Goal: Information Seeking & Learning: Learn about a topic

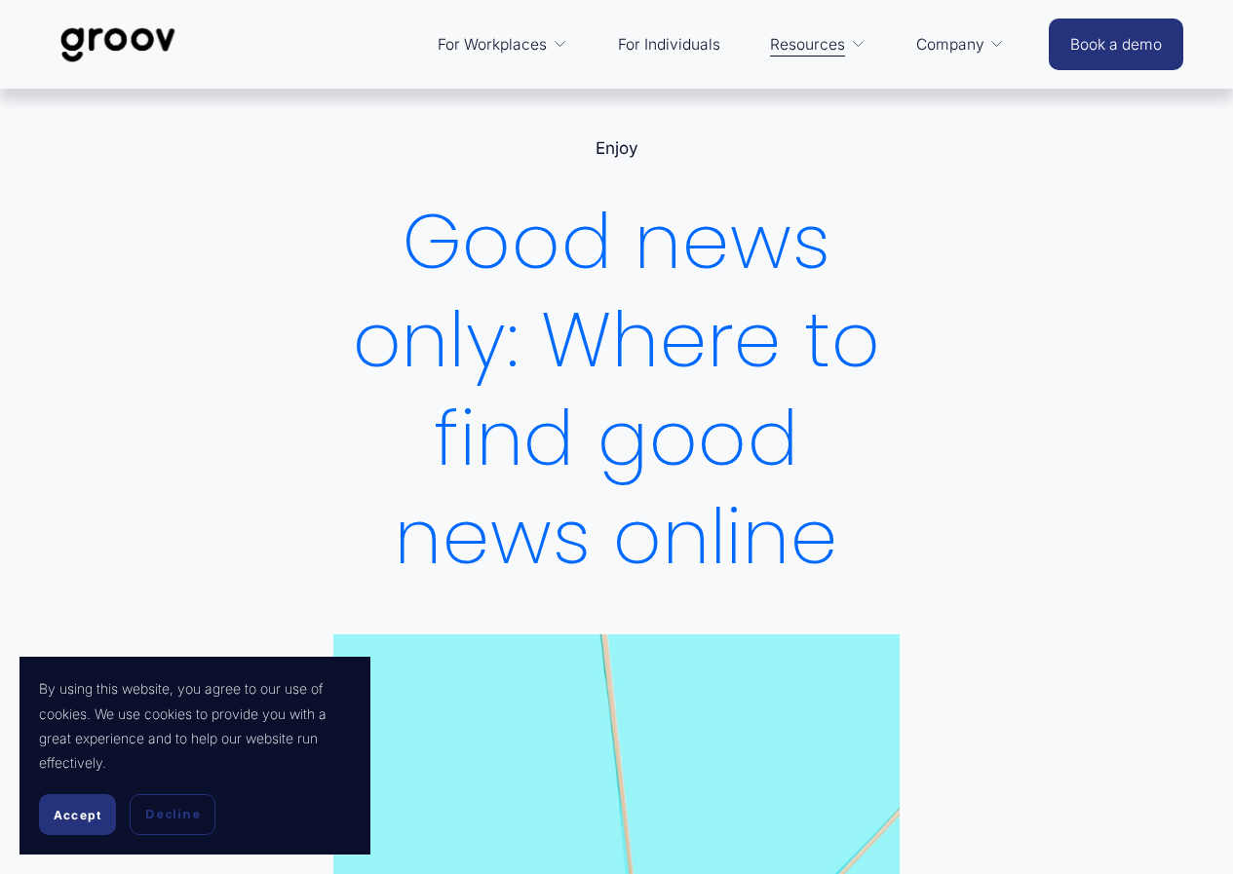
click at [54, 810] on span "Accept" at bounding box center [78, 815] width 48 height 15
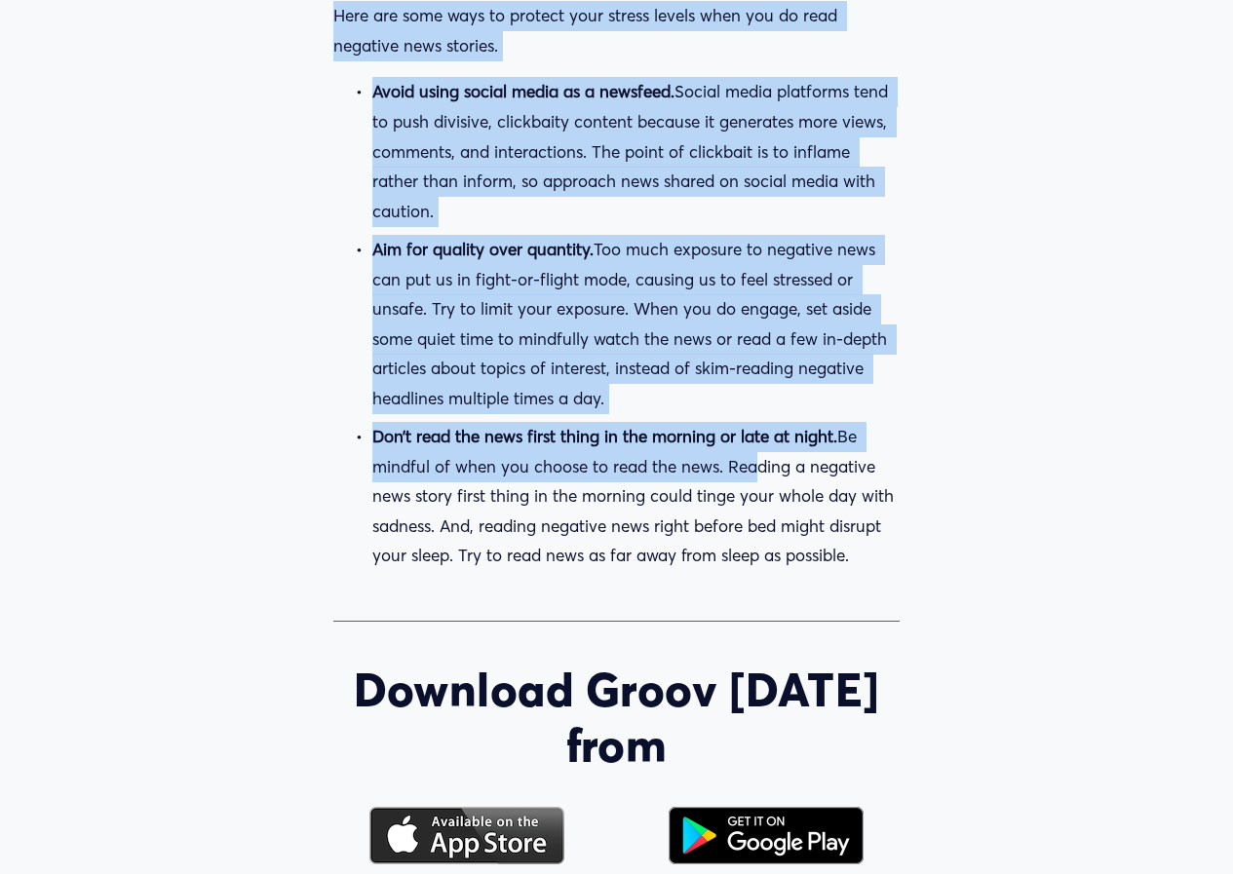
scroll to position [3216, 0]
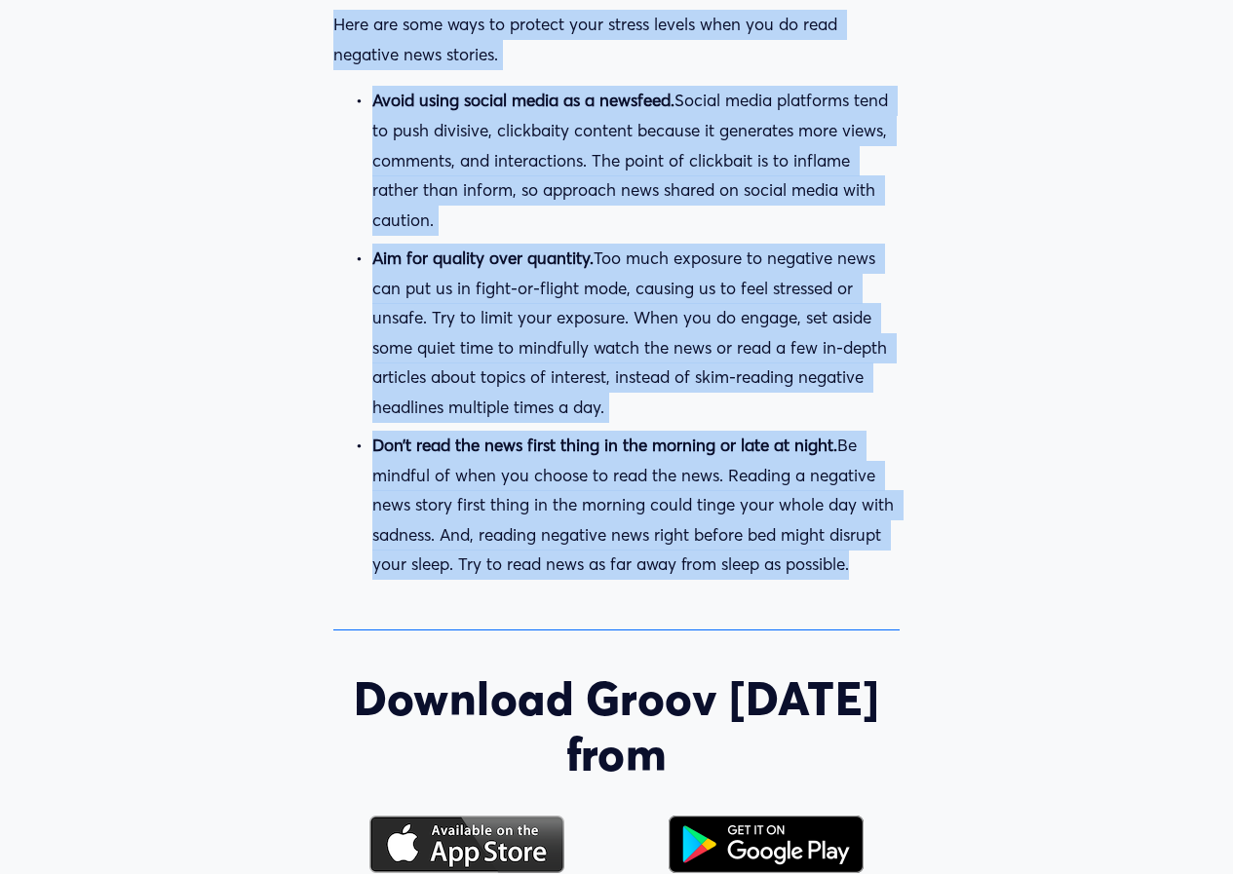
drag, startPoint x: 401, startPoint y: 232, endPoint x: 928, endPoint y: 616, distance: 652.2
copy div "Lore ipsu dolo: Sitam co adip elit sedd eiusmo Tempo Inc 1 Utlabor Et Dol Magna…"
drag, startPoint x: 696, startPoint y: 524, endPoint x: 812, endPoint y: 571, distance: 125.0
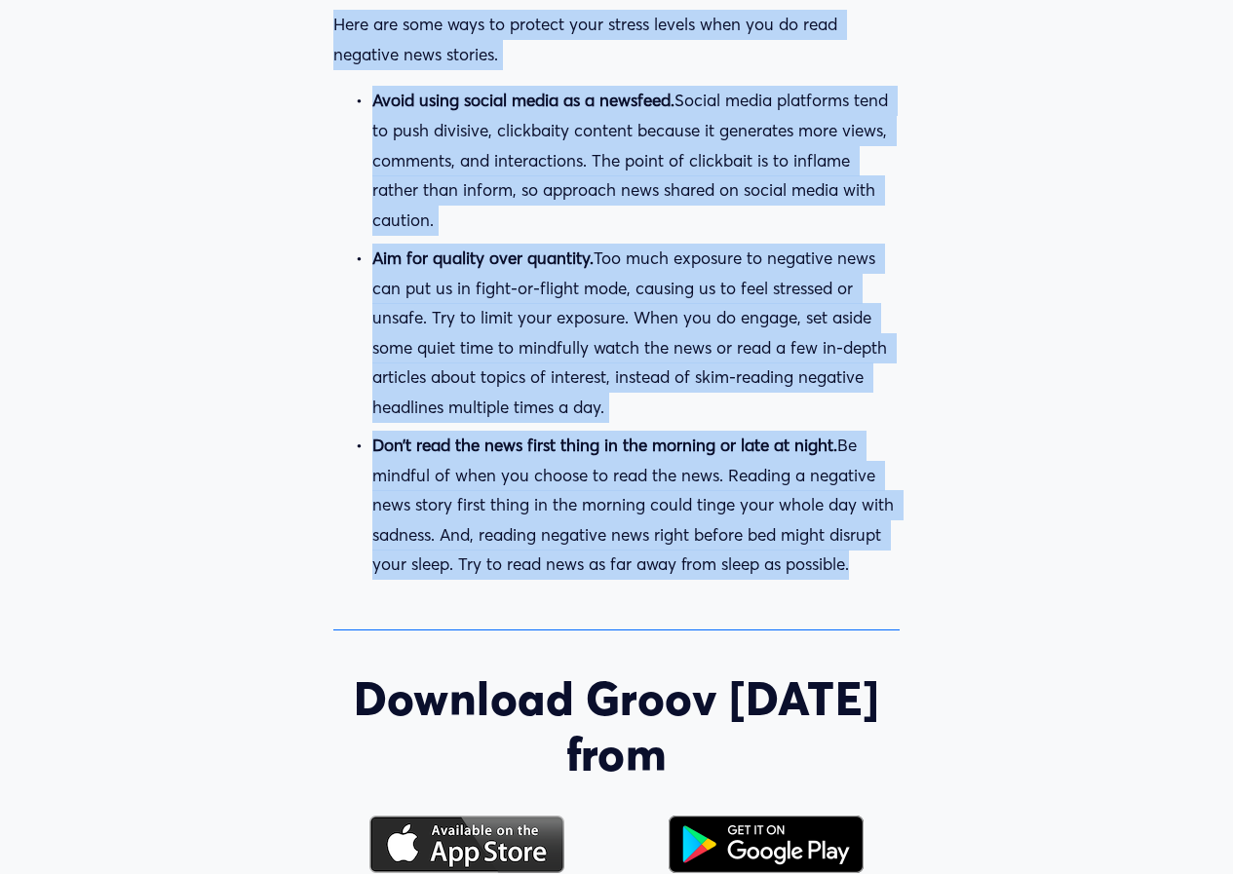
click at [699, 524] on p "Don’t read the news first thing in the morning or late at night. Be mindful of …" at bounding box center [636, 505] width 528 height 149
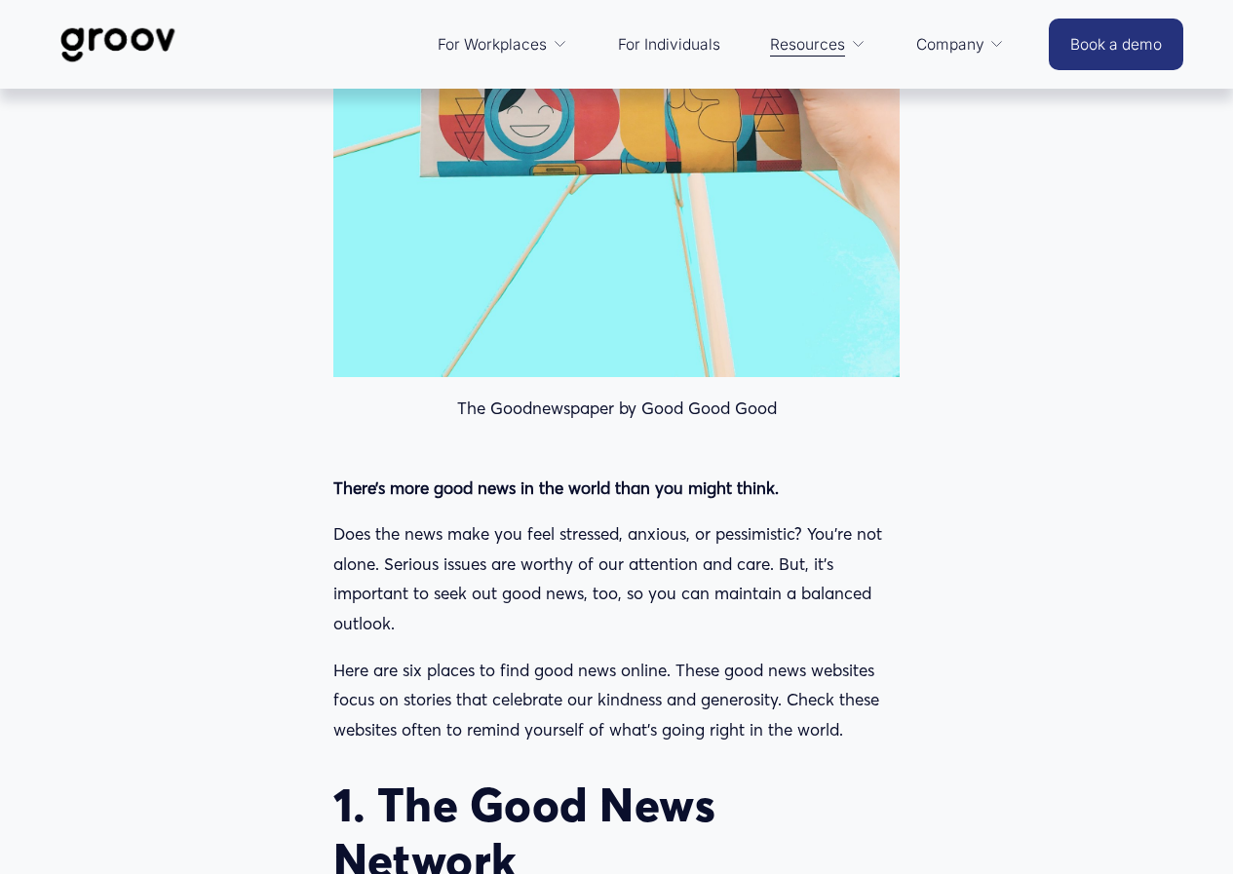
scroll to position [889, 0]
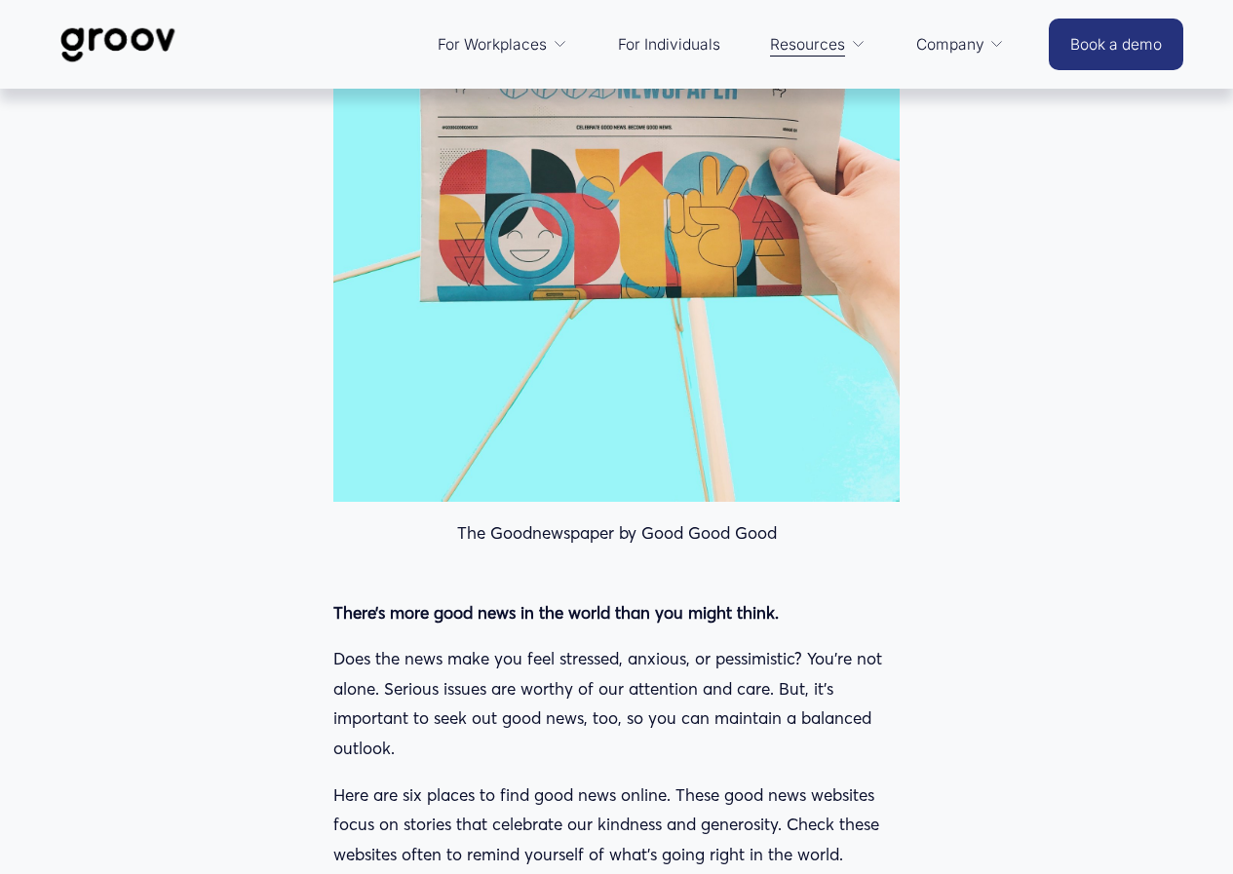
drag, startPoint x: 862, startPoint y: 574, endPoint x: 305, endPoint y: 604, distance: 558.2
copy div "Lorem’i dolo sita cons ad eli seddo eius tem incid utlab. Etdo mag aliq enim ad…"
